Goal: Find specific fact: Find contact information

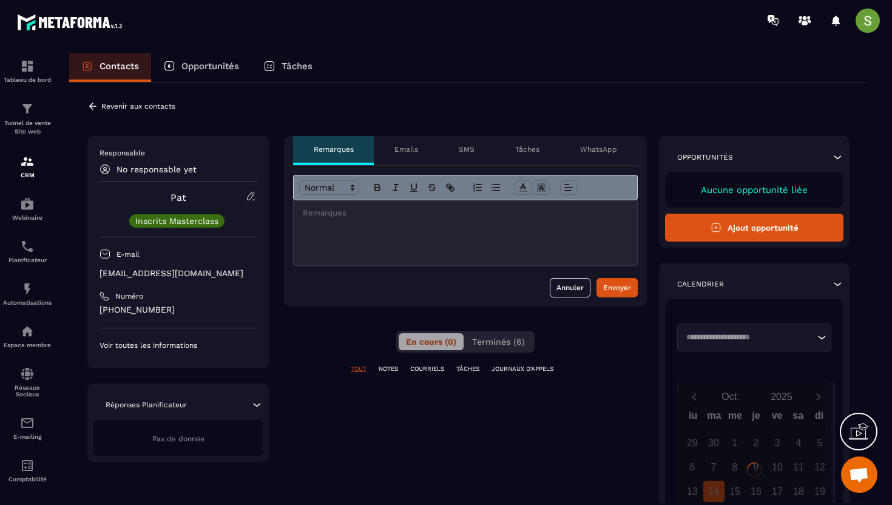
click at [153, 277] on p "[EMAIL_ADDRESS][DOMAIN_NAME]" at bounding box center [178, 274] width 157 height 12
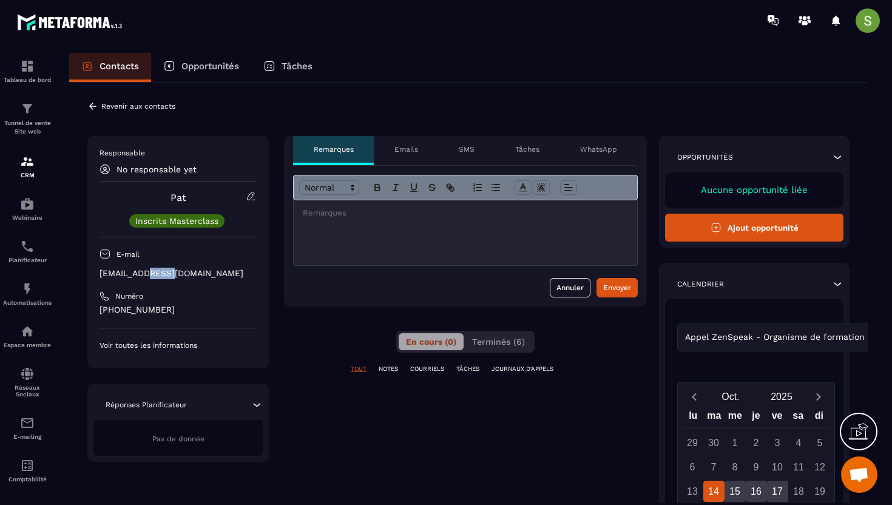
click at [153, 277] on p "[EMAIL_ADDRESS][DOMAIN_NAME]" at bounding box center [178, 274] width 157 height 12
copy div "[EMAIL_ADDRESS][DOMAIN_NAME]"
click at [95, 104] on icon at bounding box center [92, 106] width 11 height 11
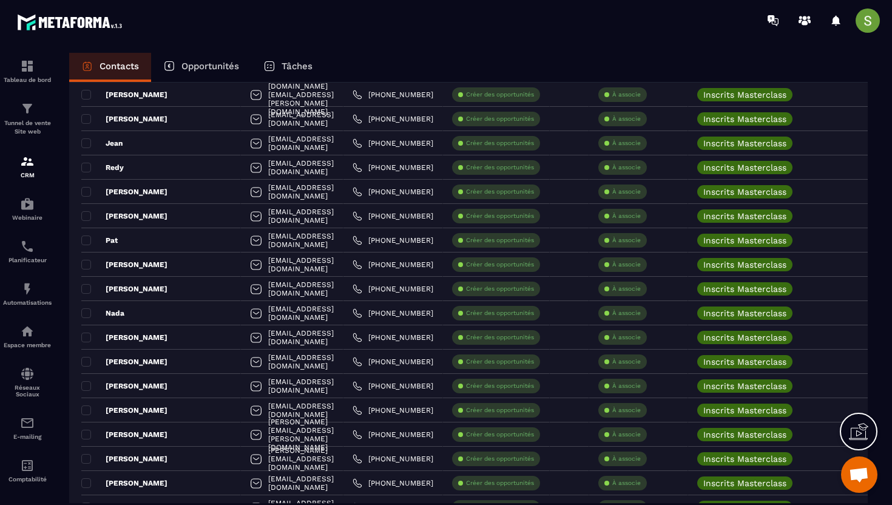
scroll to position [659, 0]
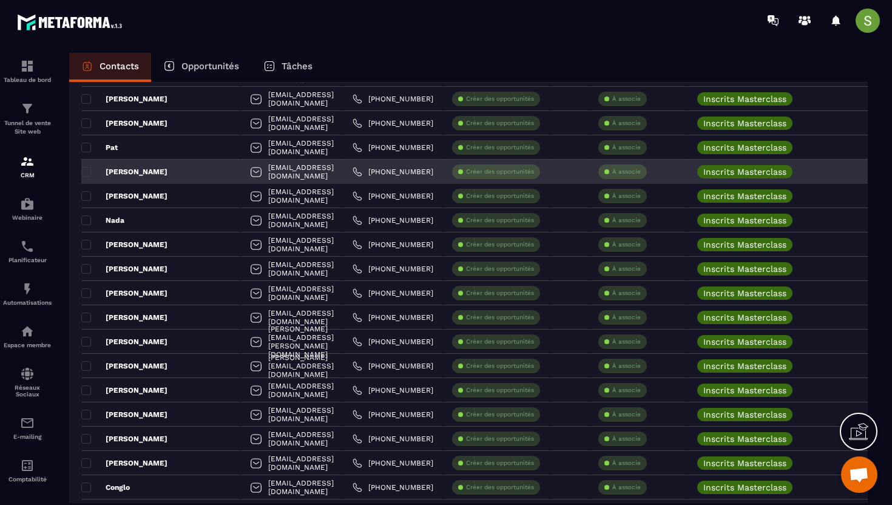
click at [133, 177] on div "[PERSON_NAME]" at bounding box center [161, 172] width 160 height 24
